Goal: Task Accomplishment & Management: Use online tool/utility

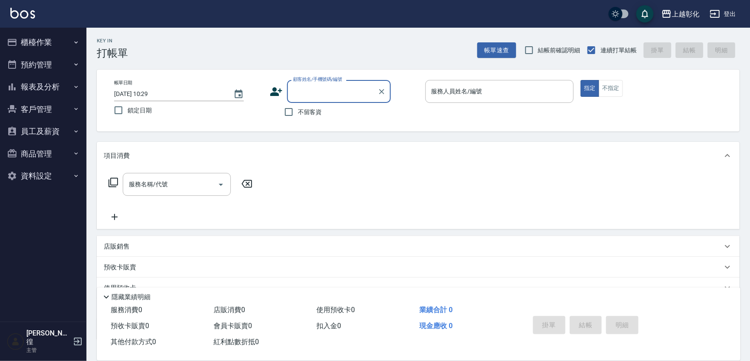
click at [74, 42] on icon "button" at bounding box center [76, 42] width 7 height 7
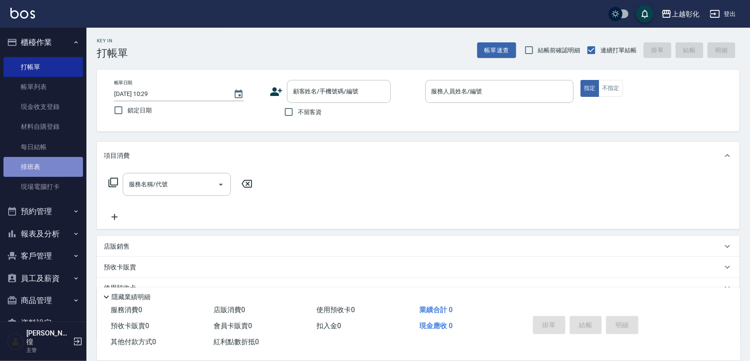
click at [56, 175] on link "排班表" at bounding box center [43, 167] width 80 height 20
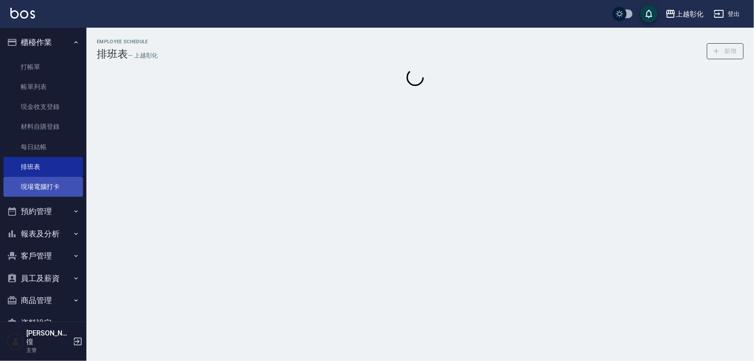
click at [56, 194] on link "現場電腦打卡" at bounding box center [43, 187] width 80 height 20
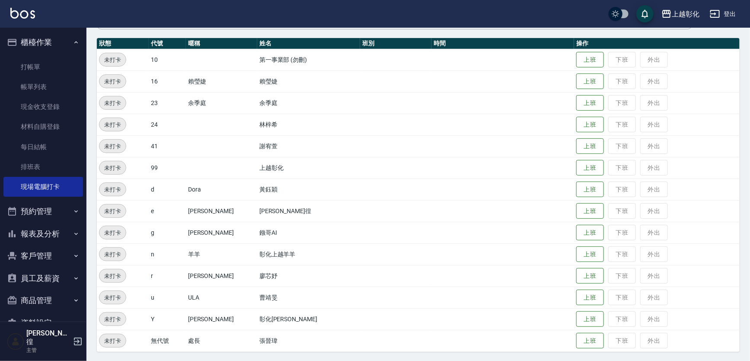
scroll to position [91, 0]
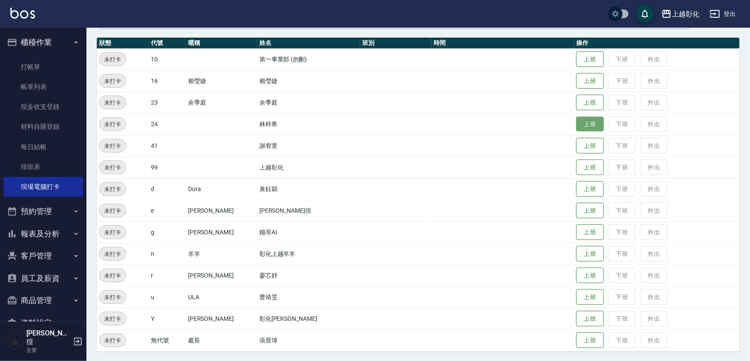
click at [576, 121] on button "上班" at bounding box center [590, 124] width 28 height 15
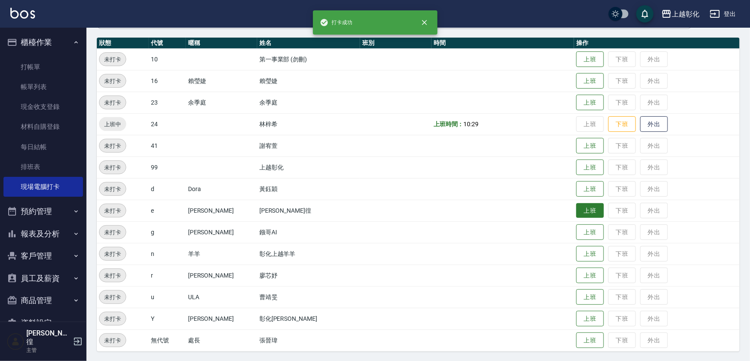
click at [576, 213] on button "上班" at bounding box center [590, 210] width 28 height 15
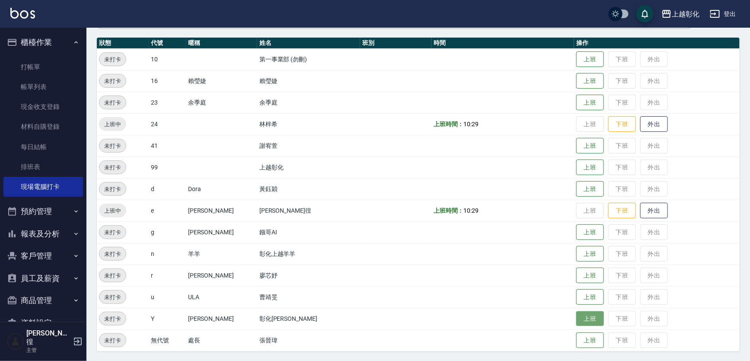
click at [584, 319] on button "上班" at bounding box center [590, 318] width 28 height 15
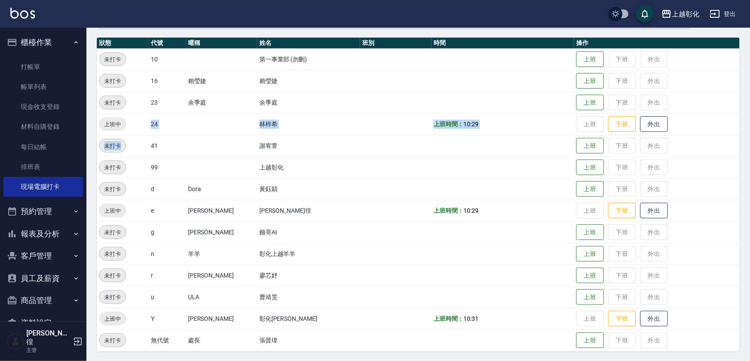
drag, startPoint x: 130, startPoint y: 134, endPoint x: 142, endPoint y: 128, distance: 14.1
click at [134, 132] on tbody "未打卡 10 第一事業部 (勿刪) 上班 下班 外出 未打卡 16 [PERSON_NAME] [PERSON_NAME] 上班 下班 外出 未打卡 23 […" at bounding box center [418, 199] width 643 height 302
click at [579, 144] on button "上班" at bounding box center [590, 145] width 28 height 15
